Goal: Information Seeking & Learning: Learn about a topic

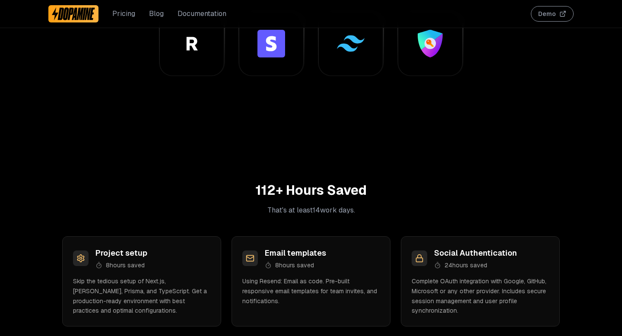
scroll to position [834, 0]
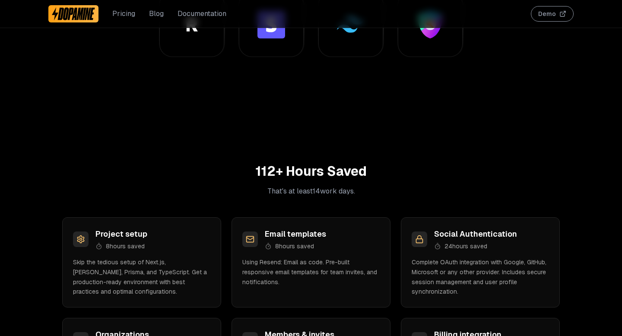
click at [267, 167] on h2 "112 + Hours Saved" at bounding box center [310, 172] width 525 height 16
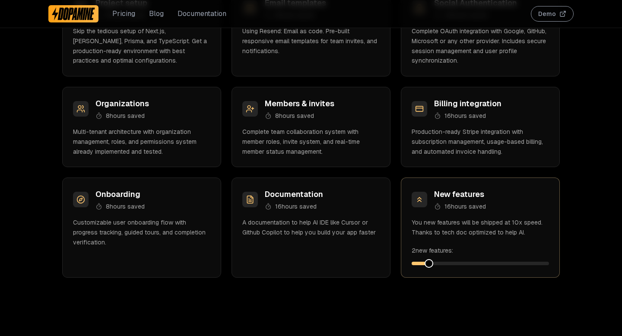
scroll to position [1076, 0]
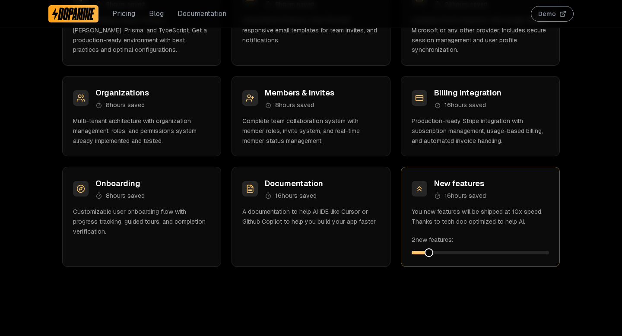
click at [424, 252] on span at bounding box center [428, 252] width 9 height 9
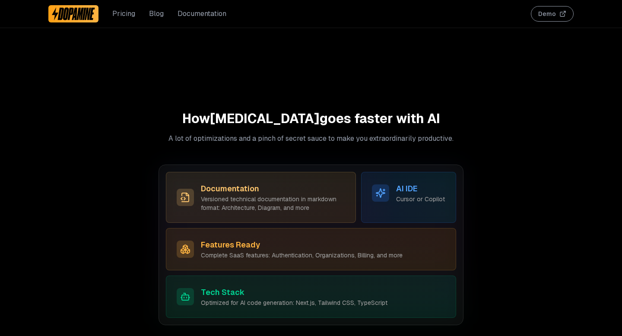
scroll to position [2438, 0]
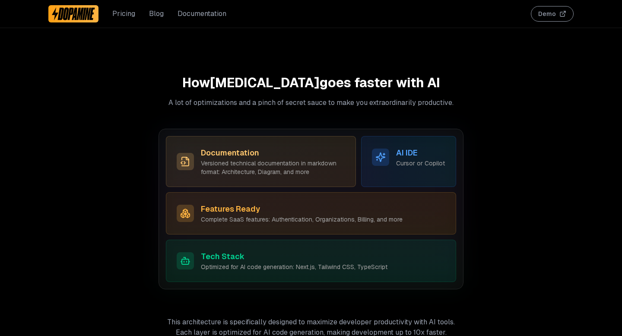
click at [194, 102] on p "A lot of optimizations and a pinch of secret sauce to make you extraordinarily …" at bounding box center [310, 103] width 305 height 10
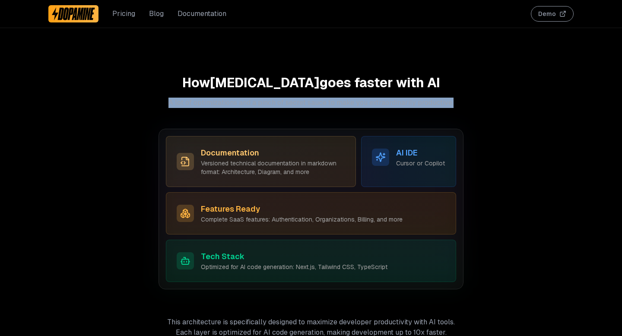
click at [194, 102] on p "A lot of optimizations and a pinch of secret sauce to make you extraordinarily …" at bounding box center [310, 103] width 305 height 10
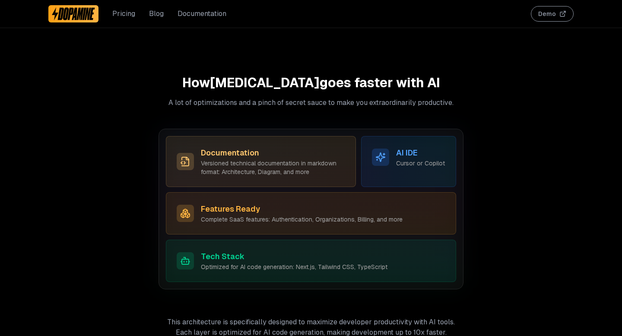
click at [222, 161] on p "Versioned technical documentation in markdown format: Architecture, Diagram, an…" at bounding box center [273, 167] width 144 height 17
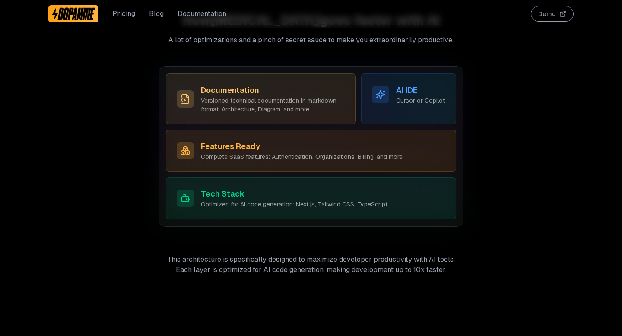
click at [227, 211] on div "Tech Stack Optimized for AI code generation: Next.js, Tailwind CSS, TypeScript" at bounding box center [311, 198] width 290 height 42
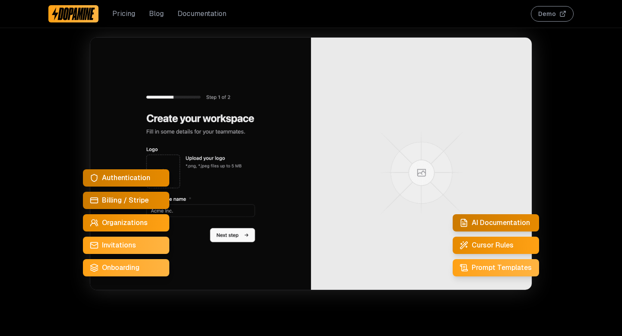
scroll to position [297, 0]
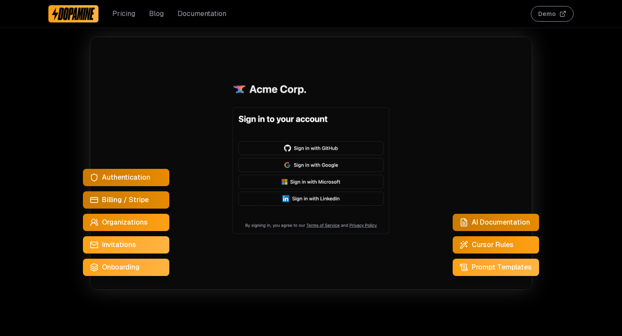
click at [467, 219] on icon at bounding box center [463, 222] width 9 height 9
click at [473, 222] on span "AI Documentation" at bounding box center [501, 222] width 58 height 10
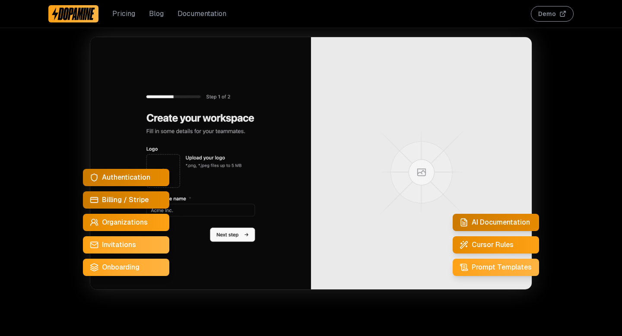
click at [117, 267] on span "Onboarding" at bounding box center [121, 267] width 38 height 10
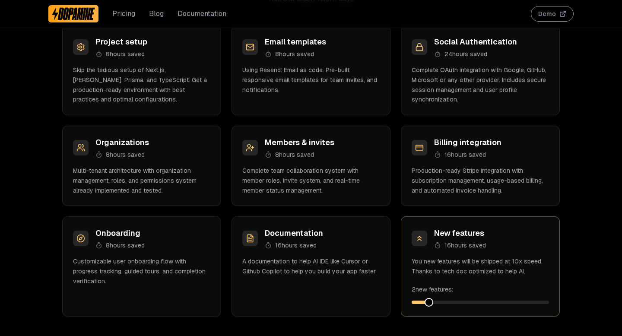
scroll to position [1050, 0]
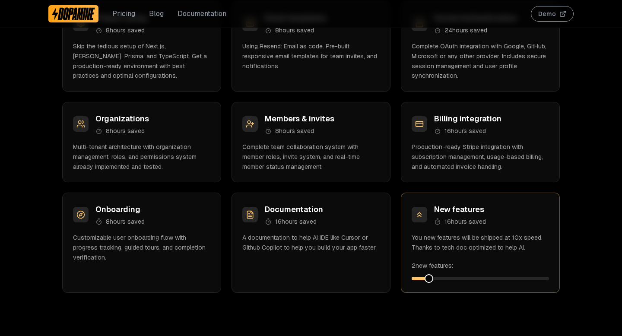
click at [121, 16] on link "Pricing" at bounding box center [123, 14] width 23 height 10
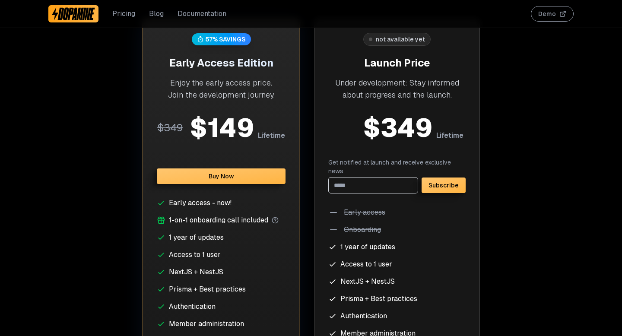
scroll to position [3387, 0]
click at [374, 84] on div "Under development: Stay informed about progress and the launch." at bounding box center [396, 89] width 137 height 24
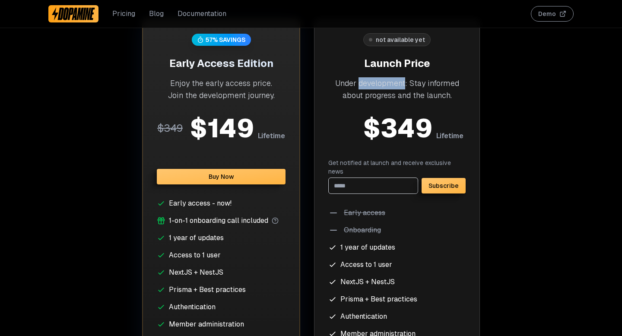
click at [374, 84] on div "Under development: Stay informed about progress and the launch." at bounding box center [396, 89] width 137 height 24
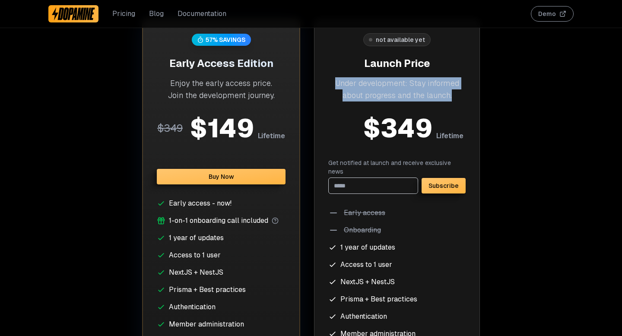
click at [374, 84] on div "Under development: Stay informed about progress and the launch." at bounding box center [396, 89] width 137 height 24
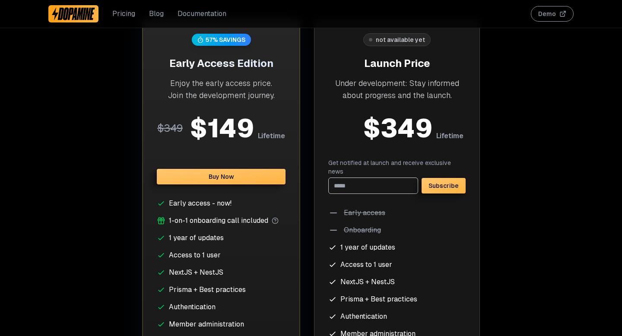
click at [374, 88] on div "Under development: Stay informed about progress and the launch." at bounding box center [396, 89] width 137 height 24
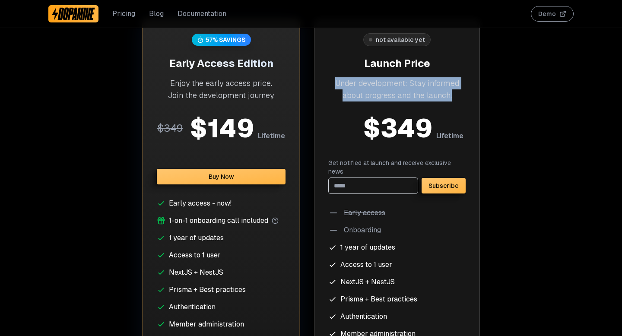
click at [374, 88] on div "Under development: Stay informed about progress and the launch." at bounding box center [396, 89] width 137 height 24
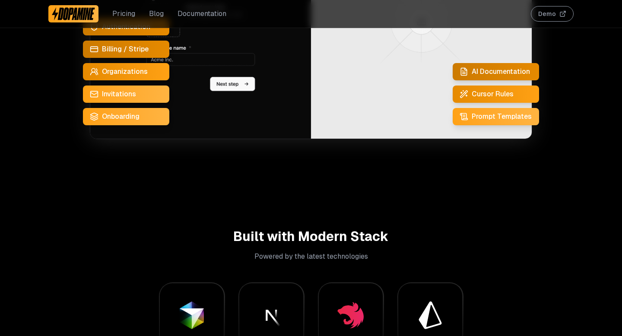
scroll to position [434, 0]
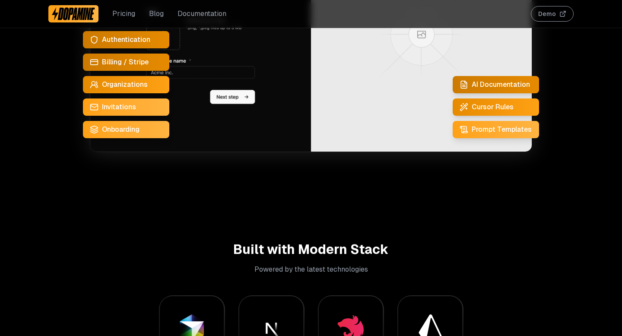
click at [542, 12] on button "Demo" at bounding box center [552, 14] width 43 height 16
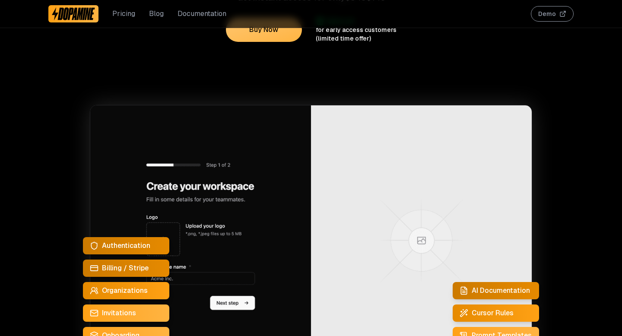
scroll to position [0, 0]
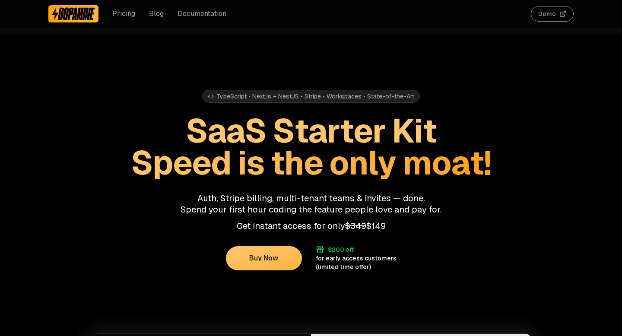
click at [153, 14] on link "Blog" at bounding box center [156, 14] width 15 height 10
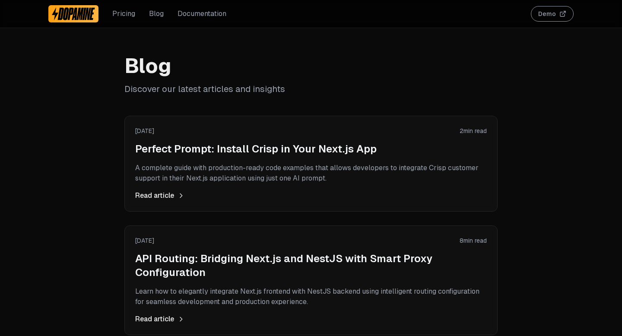
click at [126, 14] on link "Pricing" at bounding box center [123, 14] width 23 height 10
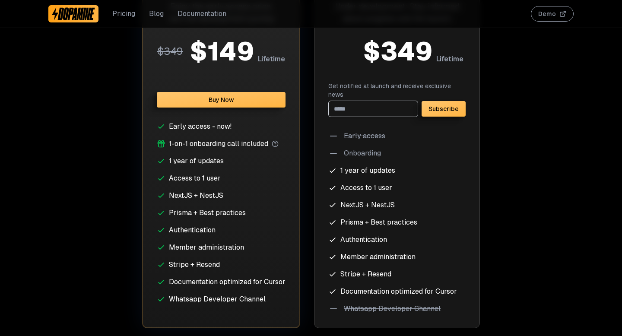
scroll to position [3530, 0]
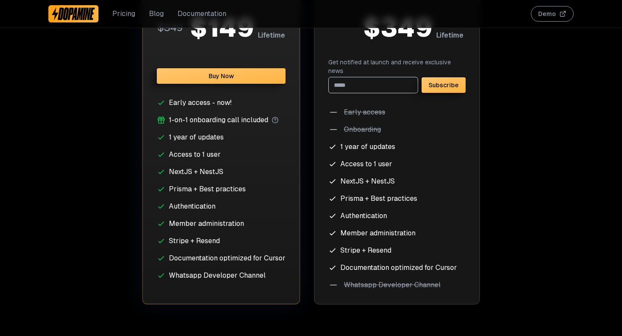
click at [181, 174] on li "NextJS + NestJS" at bounding box center [221, 172] width 129 height 10
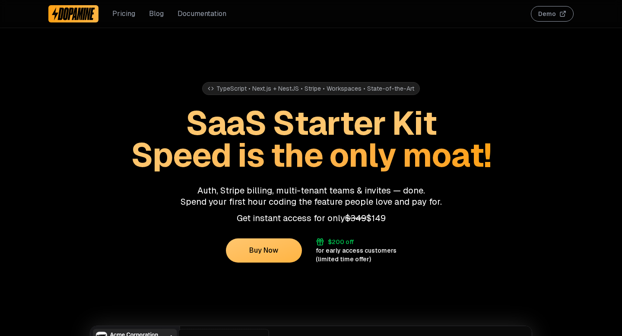
scroll to position [8, 0]
click at [247, 191] on p "Auth, Stripe billing, multi-tenant teams & invites — done. Spend your first hou…" at bounding box center [310, 195] width 525 height 22
click at [241, 199] on p "Auth, Stripe billing, multi-tenant teams & invites — done. Spend your first hou…" at bounding box center [310, 195] width 525 height 22
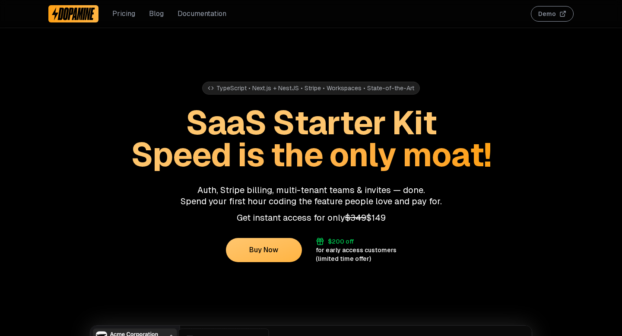
click at [241, 199] on p "Auth, Stripe billing, multi-tenant teams & invites — done. Spend your first hou…" at bounding box center [310, 195] width 525 height 22
click at [238, 190] on p "Auth, Stripe billing, multi-tenant teams & invites — done. Spend your first hou…" at bounding box center [310, 195] width 525 height 22
click at [228, 203] on p "Auth, Stripe billing, multi-tenant teams & invites — done. Spend your first hou…" at bounding box center [310, 195] width 525 height 22
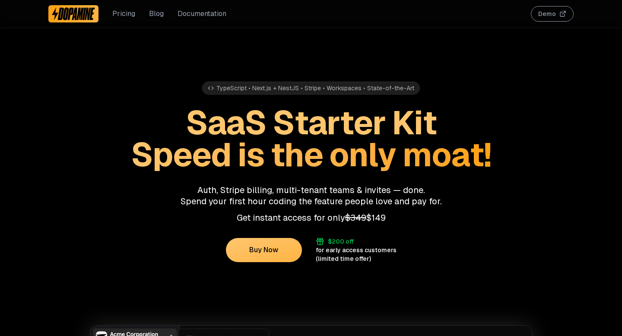
click at [228, 203] on p "Auth, Stripe billing, multi-tenant teams & invites — done. Spend your first hou…" at bounding box center [310, 195] width 525 height 22
click at [217, 203] on p "Auth, Stripe billing, multi-tenant teams & invites — done. Spend your first hou…" at bounding box center [310, 195] width 525 height 22
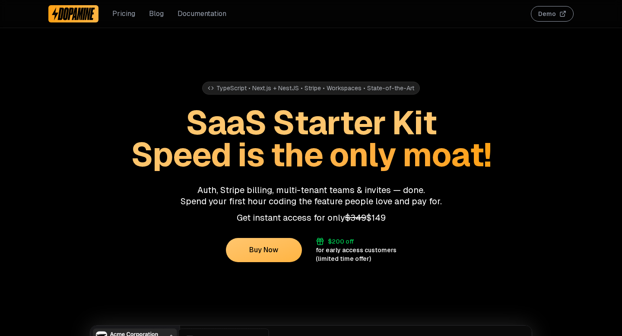
click at [261, 219] on p "Get instant access for only $349 $149" at bounding box center [310, 217] width 525 height 11
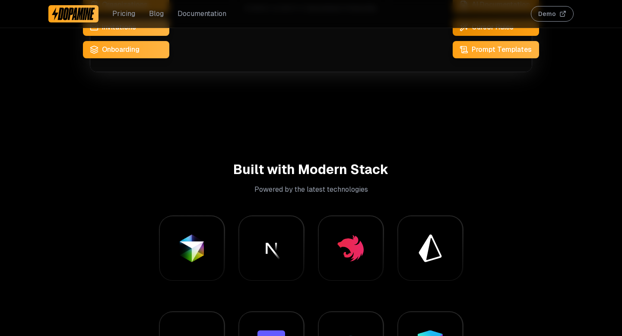
scroll to position [526, 0]
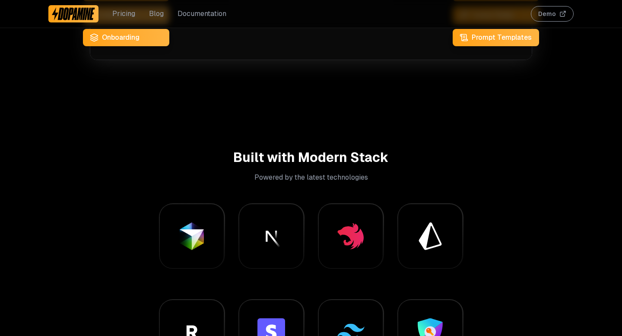
click at [413, 257] on div at bounding box center [430, 272] width 36 height 36
click at [430, 229] on div at bounding box center [430, 236] width 36 height 36
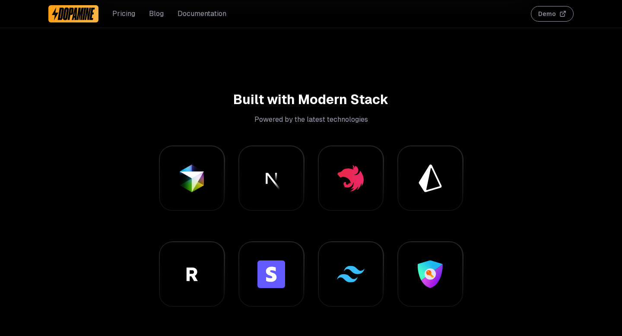
scroll to position [599, 0]
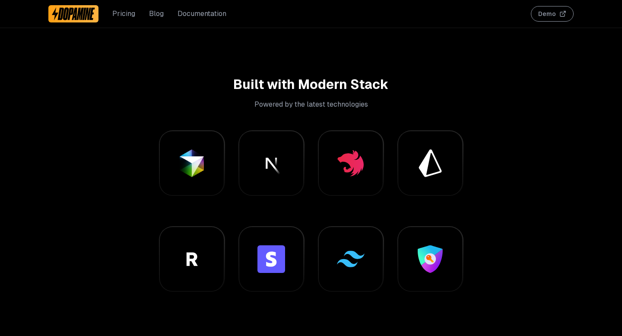
click at [194, 263] on div at bounding box center [192, 259] width 36 height 36
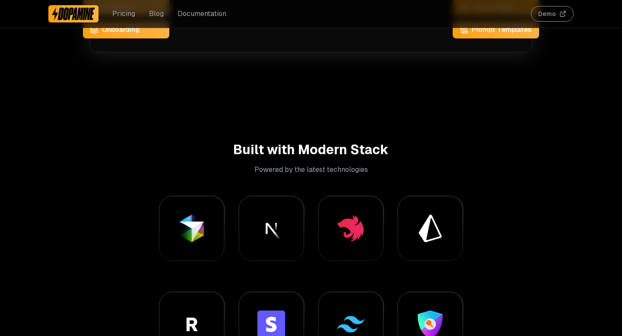
scroll to position [412, 0]
